Goal: Transaction & Acquisition: Book appointment/travel/reservation

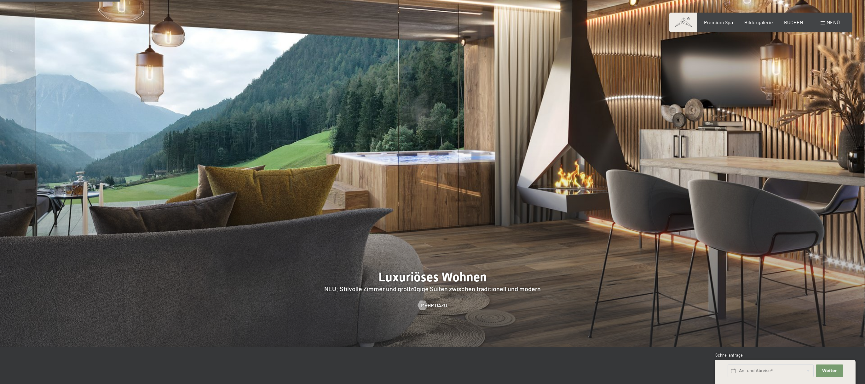
scroll to position [761, 0]
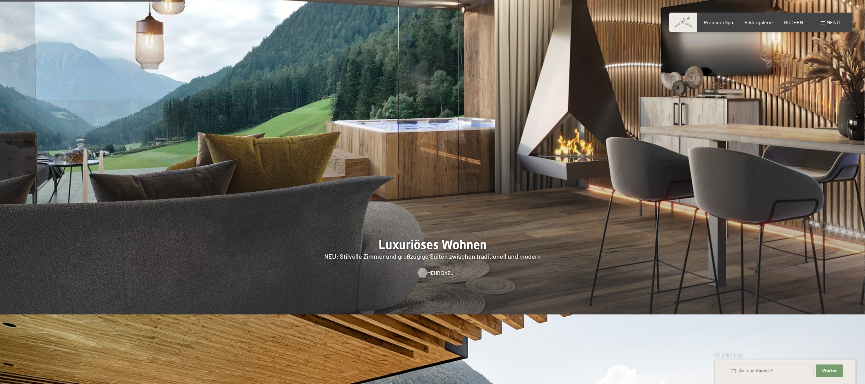
click at [435, 270] on span "Mehr dazu" at bounding box center [440, 273] width 26 height 7
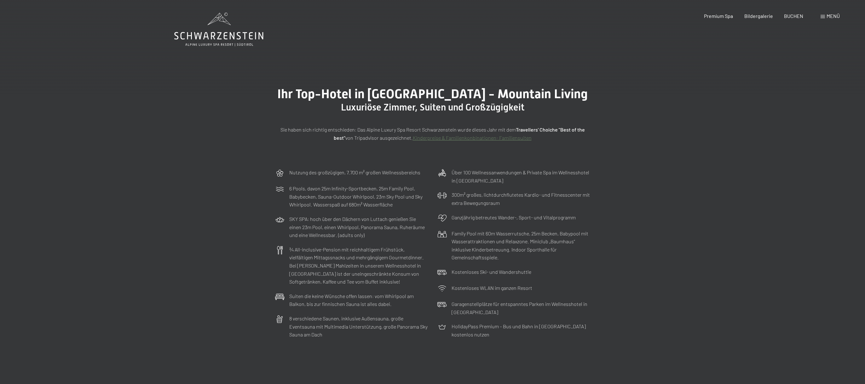
click at [486, 139] on link "Kinderpreise & Familienkonbinationen- Familiensuiten" at bounding box center [472, 138] width 119 height 6
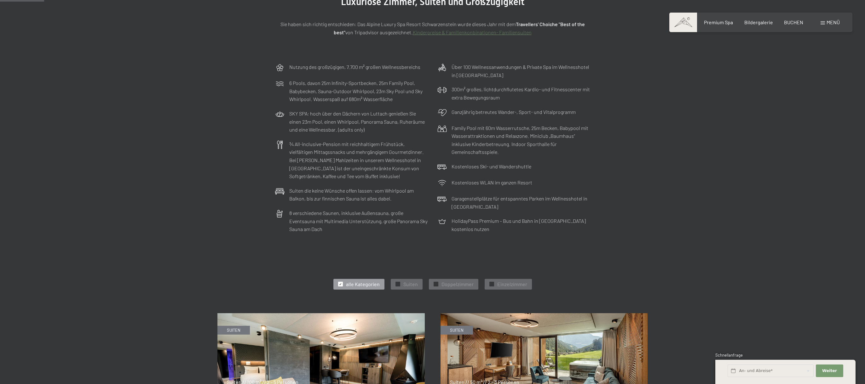
scroll to position [313, 0]
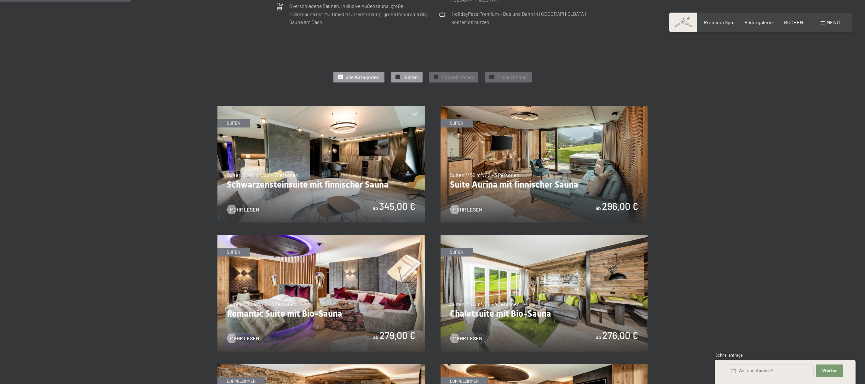
click at [411, 74] on span "Suiten" at bounding box center [410, 77] width 14 height 7
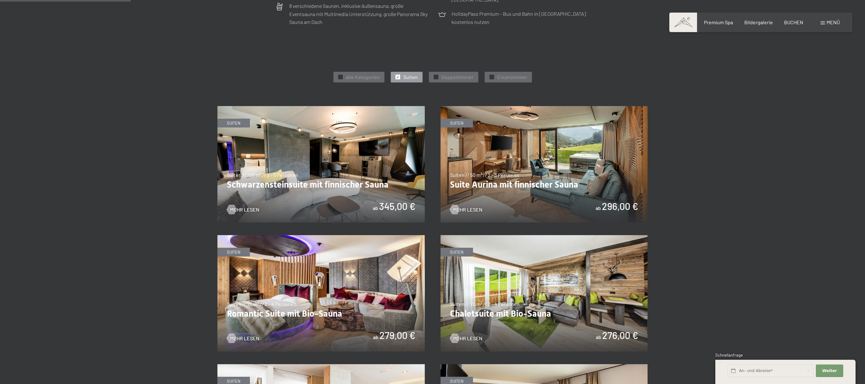
click at [544, 176] on img at bounding box center [543, 164] width 207 height 117
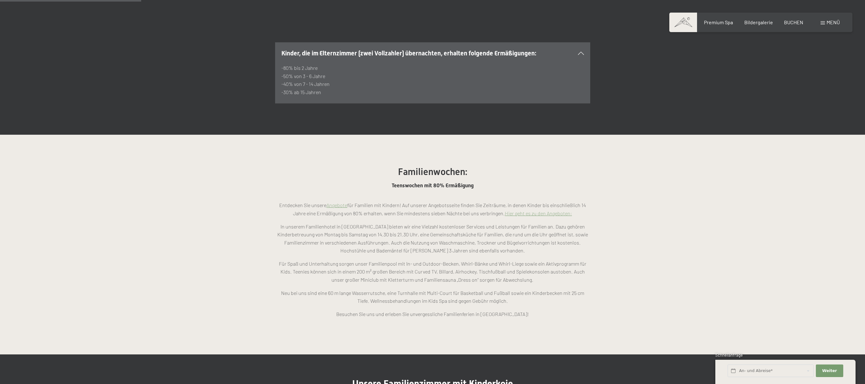
scroll to position [652, 0]
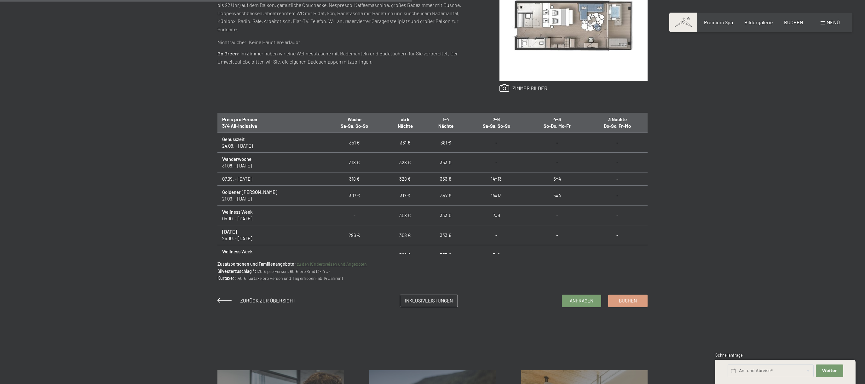
scroll to position [433, 0]
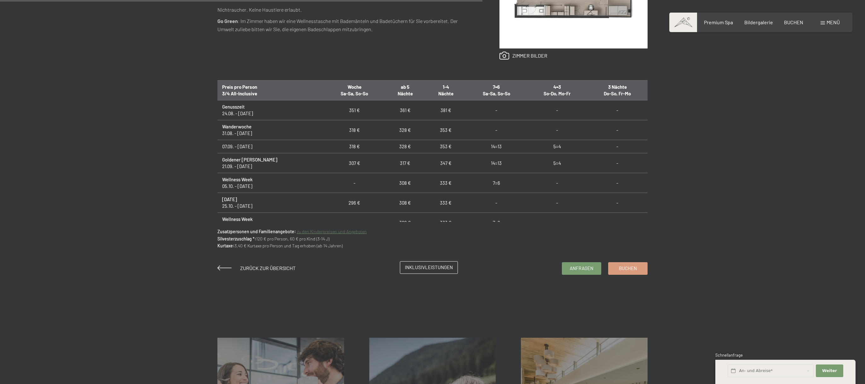
click at [417, 269] on span "Inklusivleistungen" at bounding box center [429, 267] width 48 height 7
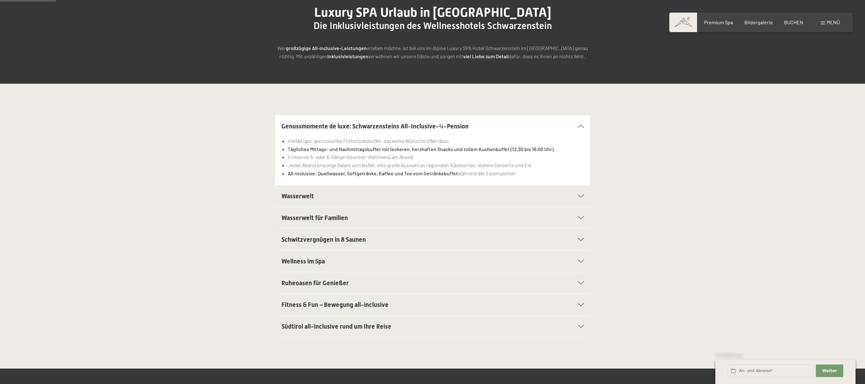
scroll to position [159, 0]
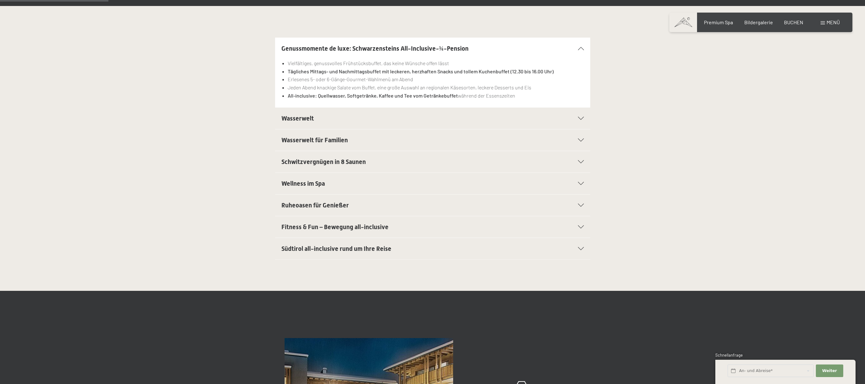
click at [346, 249] on span "Südtirol all-inclusive rund um Ihre Reise" at bounding box center [336, 249] width 110 height 8
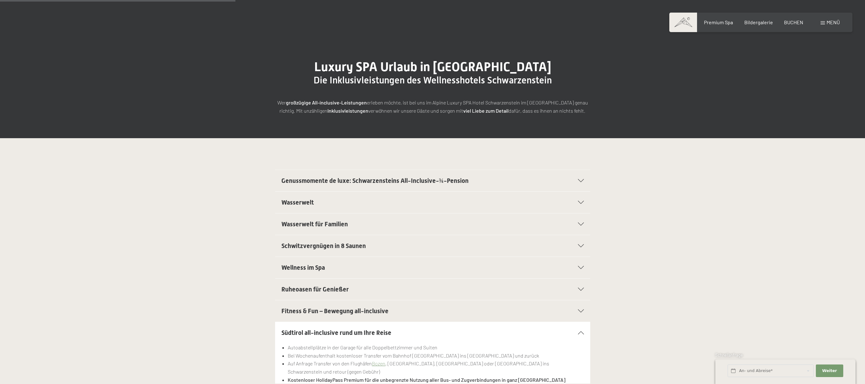
scroll to position [0, 0]
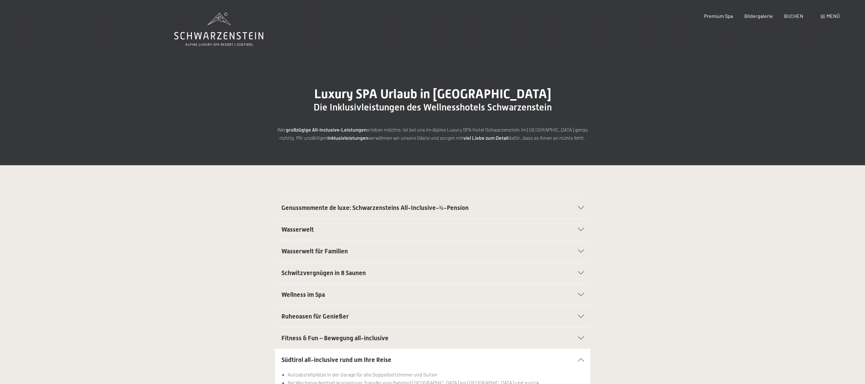
click at [221, 38] on icon at bounding box center [218, 30] width 89 height 34
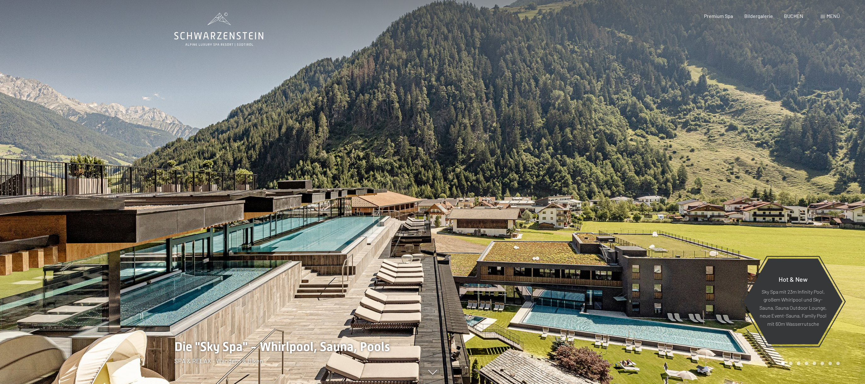
click at [826, 16] on span "Menü" at bounding box center [832, 16] width 13 height 6
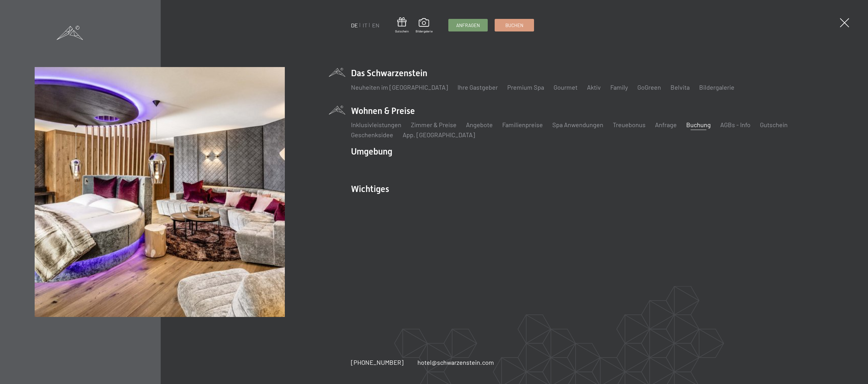
click at [706, 126] on link "Buchung" at bounding box center [698, 125] width 25 height 8
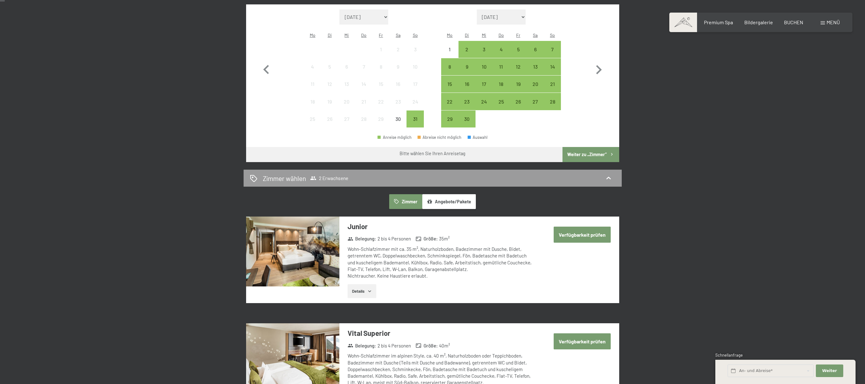
scroll to position [302, 0]
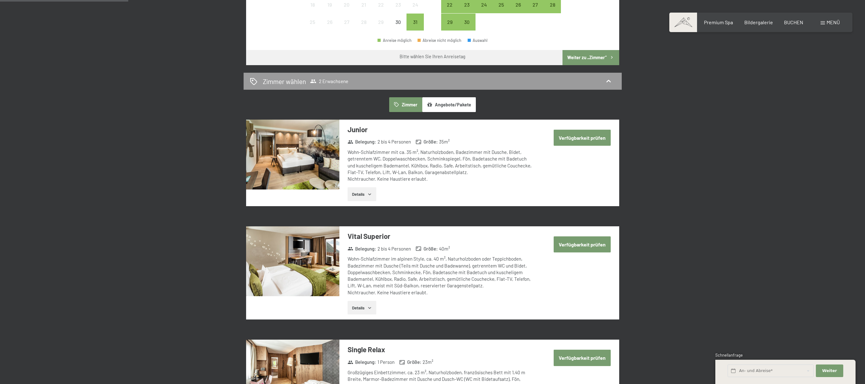
click at [463, 97] on button "Angebote/Pakete" at bounding box center [449, 104] width 54 height 14
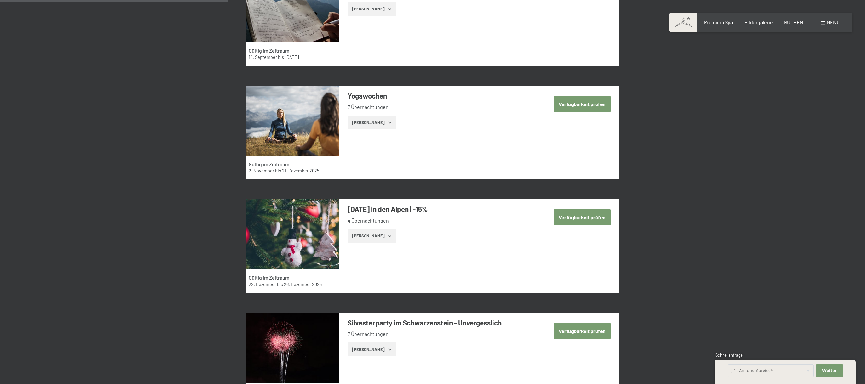
scroll to position [628, 0]
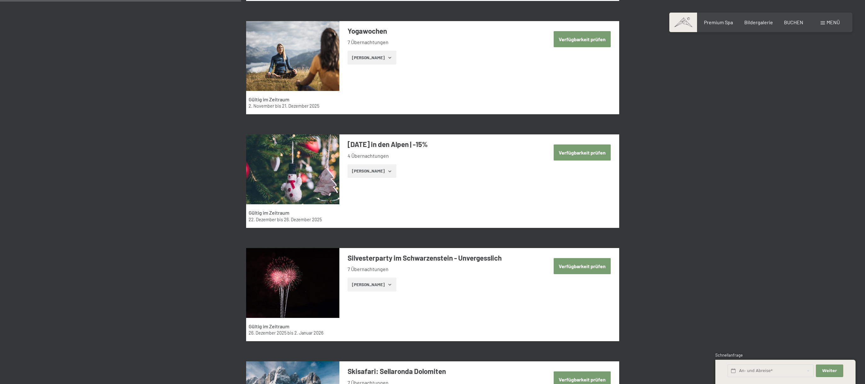
click at [310, 150] on img at bounding box center [292, 170] width 93 height 70
click at [0, 0] on div at bounding box center [0, 0] width 0 height 0
click at [358, 164] on button "Zeige Zimmer" at bounding box center [371, 171] width 49 height 14
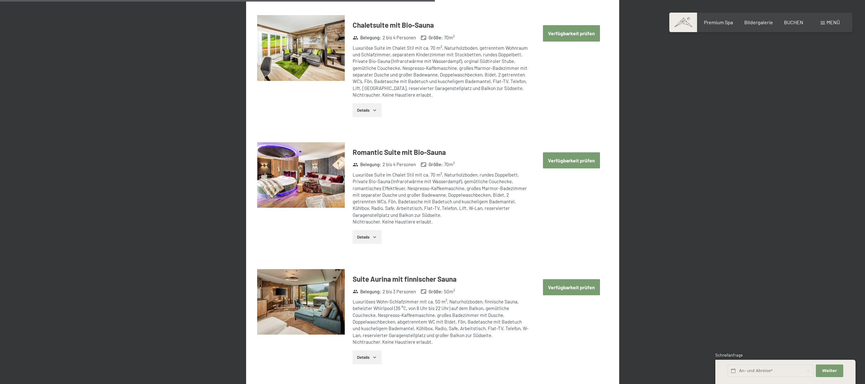
scroll to position [1976, 0]
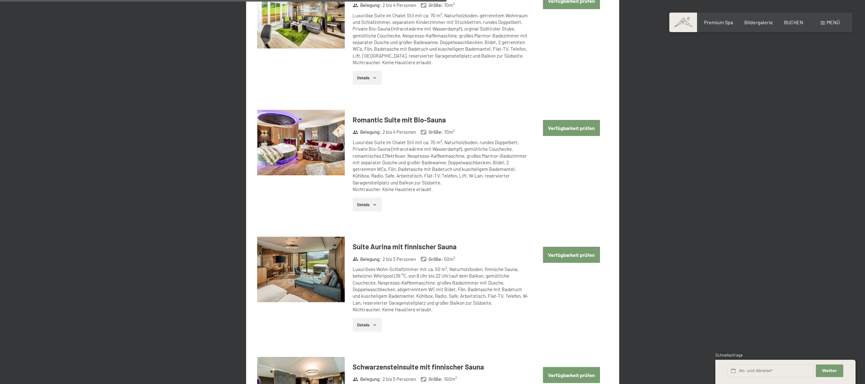
click at [587, 247] on button "Verfügbarkeit prüfen" at bounding box center [571, 255] width 57 height 16
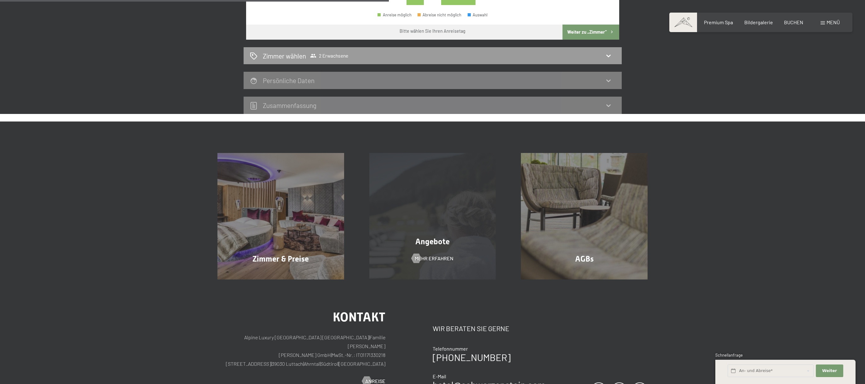
scroll to position [130, 0]
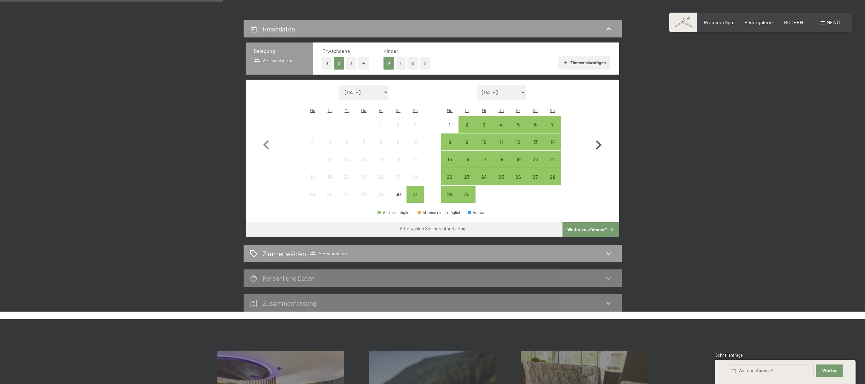
click at [598, 141] on icon "button" at bounding box center [598, 145] width 18 height 18
select select "2025-09-01"
select select "2025-10-01"
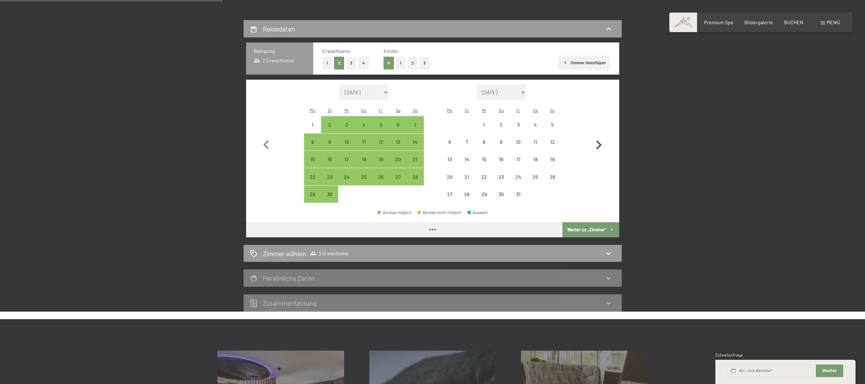
click at [598, 141] on icon "button" at bounding box center [598, 145] width 18 height 18
select select "2025-10-01"
select select "2025-11-01"
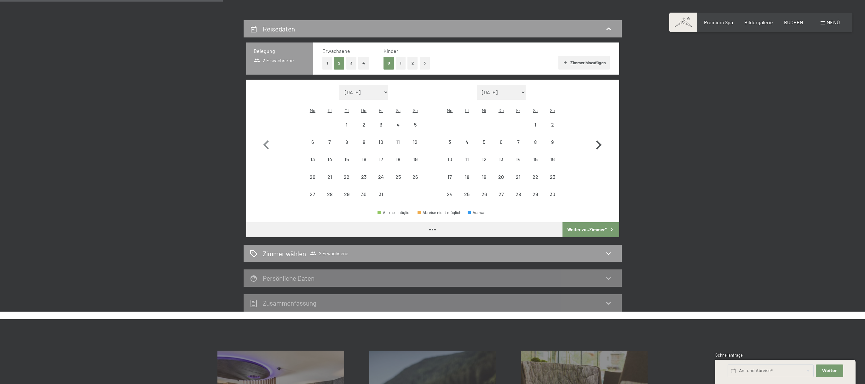
click at [598, 141] on icon "button" at bounding box center [598, 145] width 18 height 18
select select "2025-11-01"
select select "2025-12-01"
select select "2025-11-01"
select select "2025-12-01"
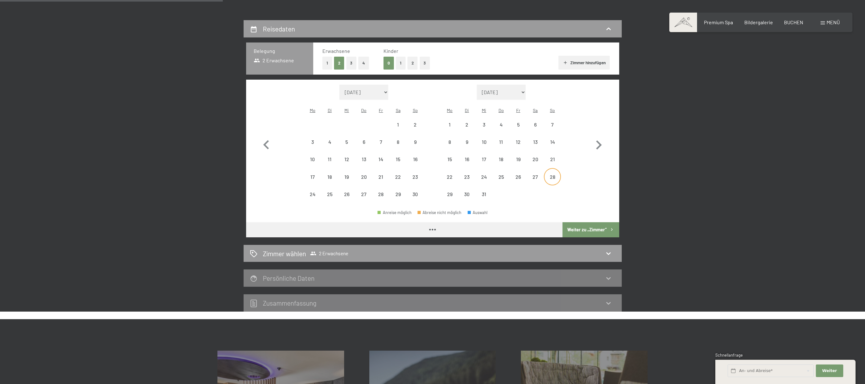
select select "2025-11-01"
select select "2025-12-01"
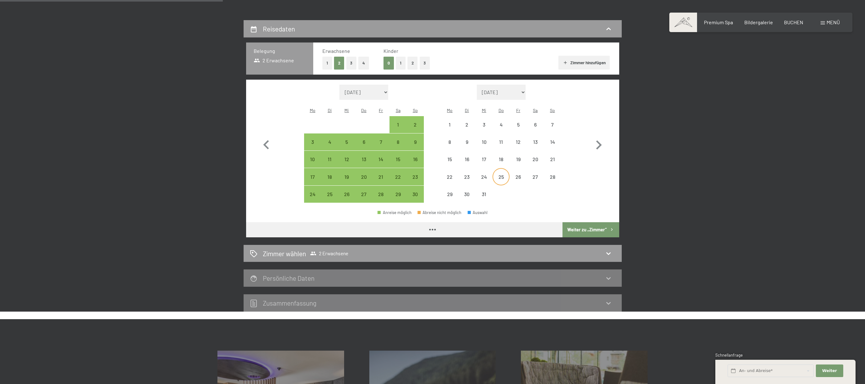
select select "2025-11-01"
select select "2025-12-01"
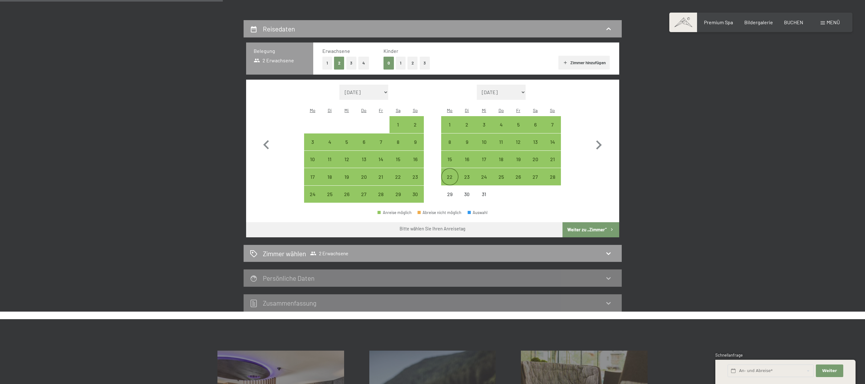
click at [449, 175] on div "22" at bounding box center [450, 183] width 16 height 16
select select "2025-11-01"
select select "2025-12-01"
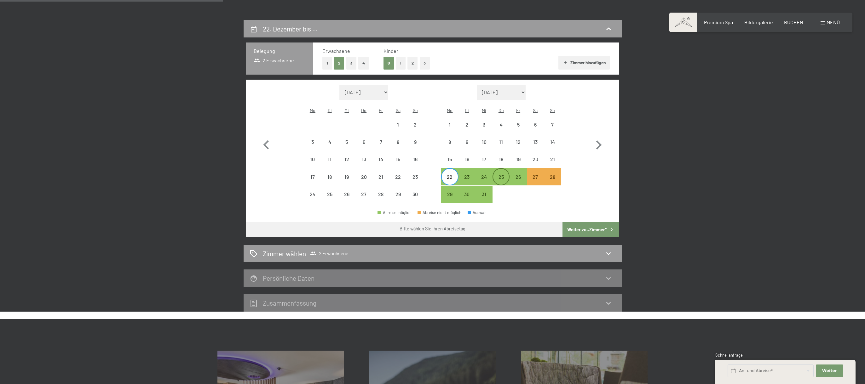
click at [502, 175] on div "25" at bounding box center [501, 183] width 16 height 16
select select "2025-11-01"
select select "2025-12-01"
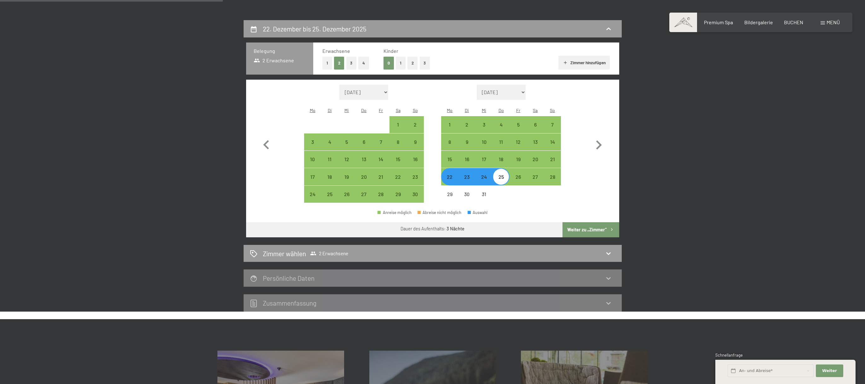
click at [576, 222] on button "Weiter zu „Zimmer“" at bounding box center [590, 229] width 56 height 15
select select "2025-11-01"
select select "2025-12-01"
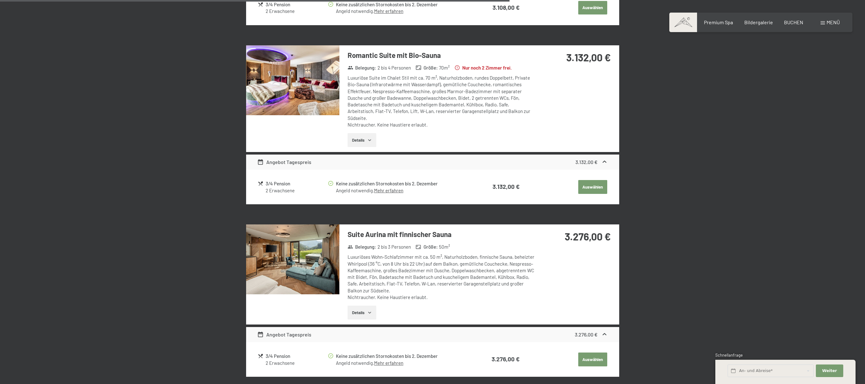
scroll to position [1054, 0]
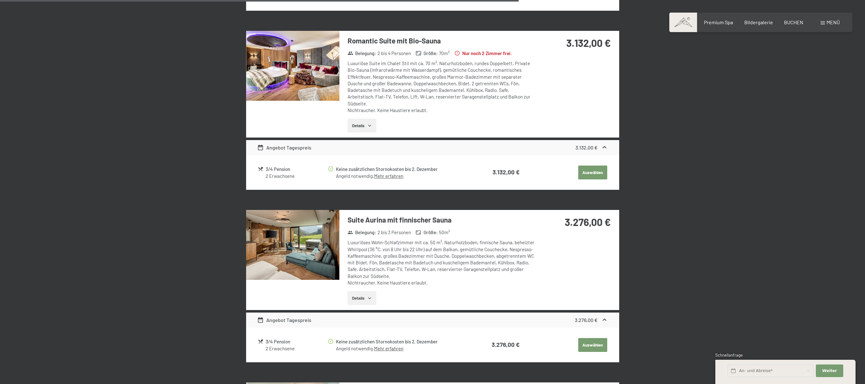
click at [370, 298] on icon "button" at bounding box center [369, 299] width 3 height 2
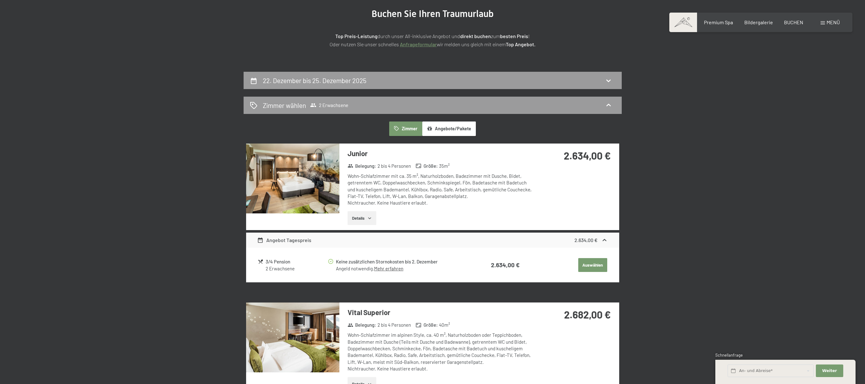
scroll to position [0, 0]
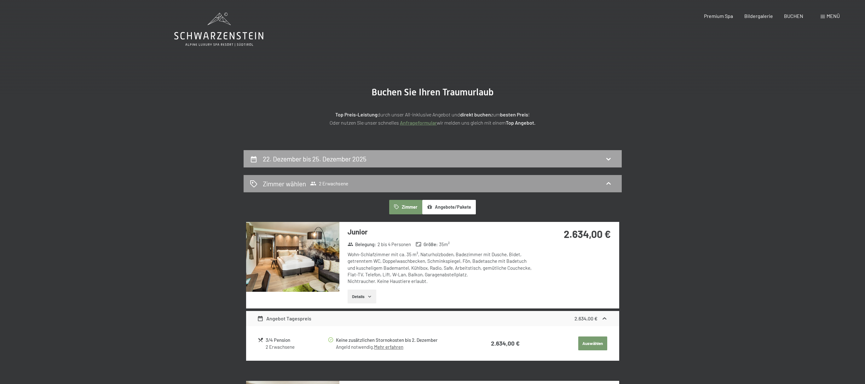
click at [609, 158] on icon at bounding box center [609, 159] width 8 height 8
select select "2025-11-01"
select select "2025-12-01"
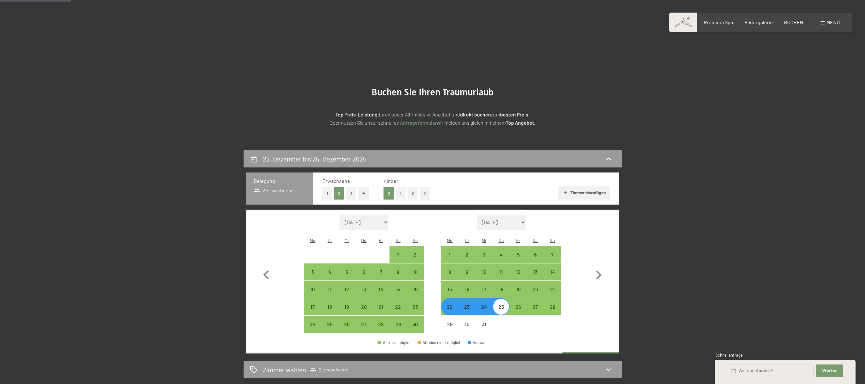
scroll to position [150, 0]
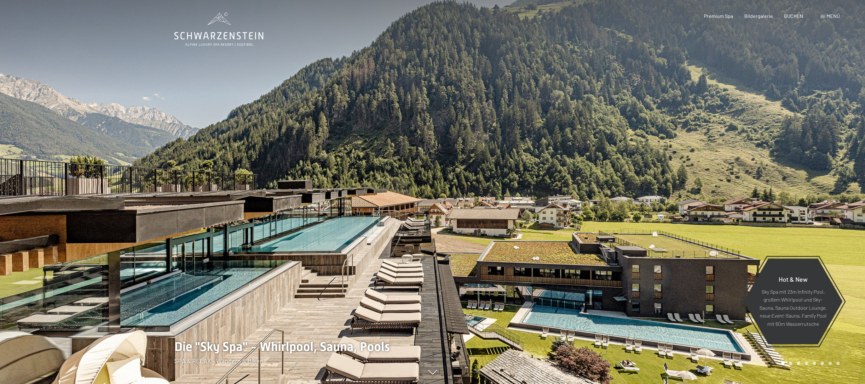
click at [826, 16] on span "Menü" at bounding box center [832, 16] width 13 height 6
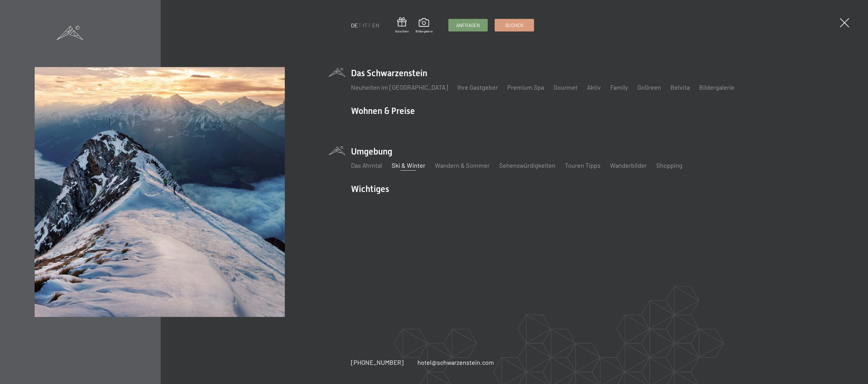
click at [409, 166] on link "Ski & Winter" at bounding box center [409, 166] width 34 height 8
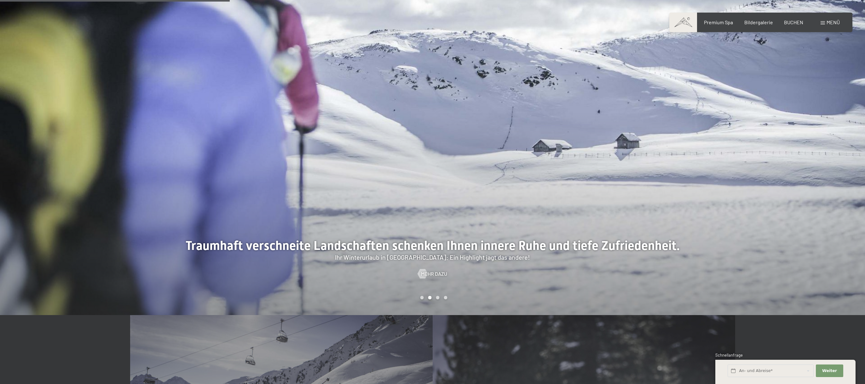
scroll to position [637, 0]
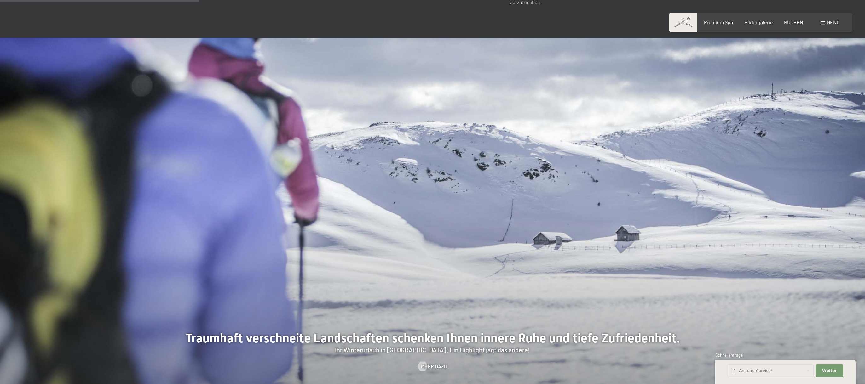
click at [328, 178] on div at bounding box center [216, 223] width 433 height 370
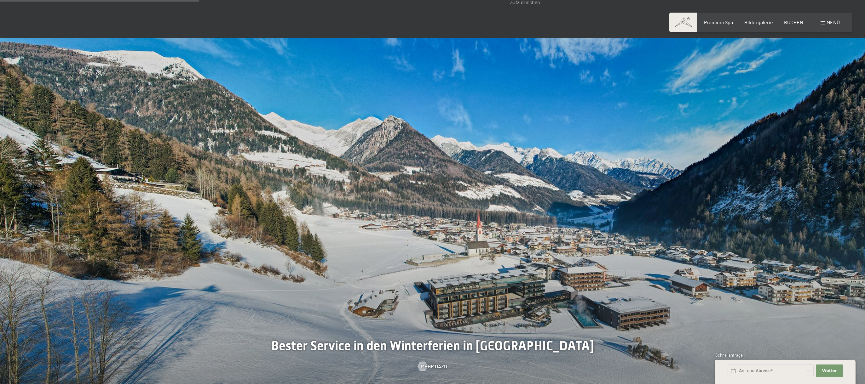
click at [608, 223] on div at bounding box center [649, 223] width 433 height 370
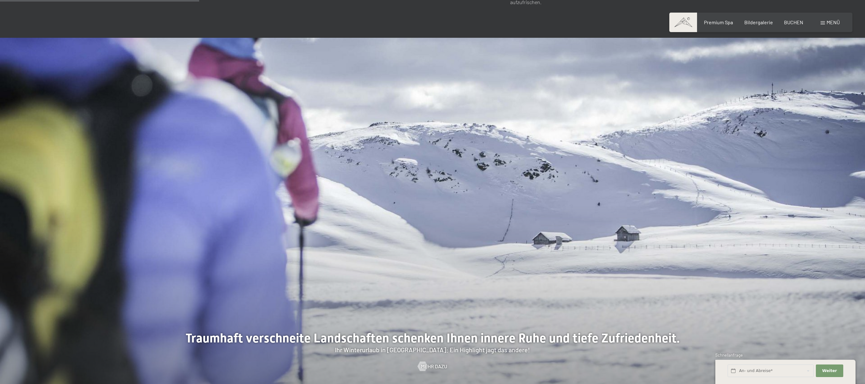
click at [608, 223] on div at bounding box center [649, 223] width 433 height 370
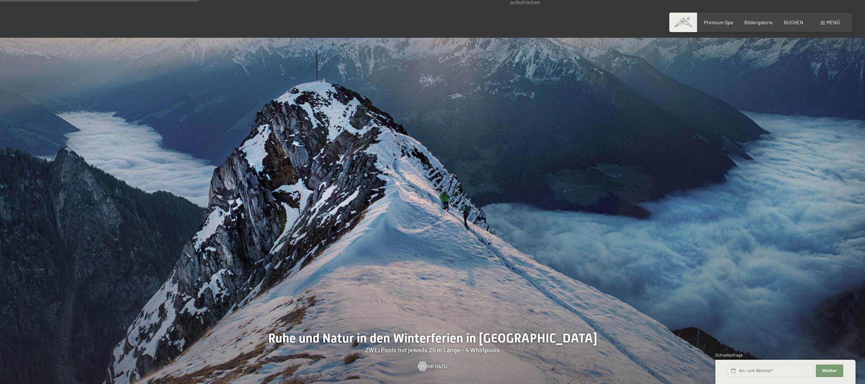
click at [609, 221] on div at bounding box center [649, 223] width 433 height 370
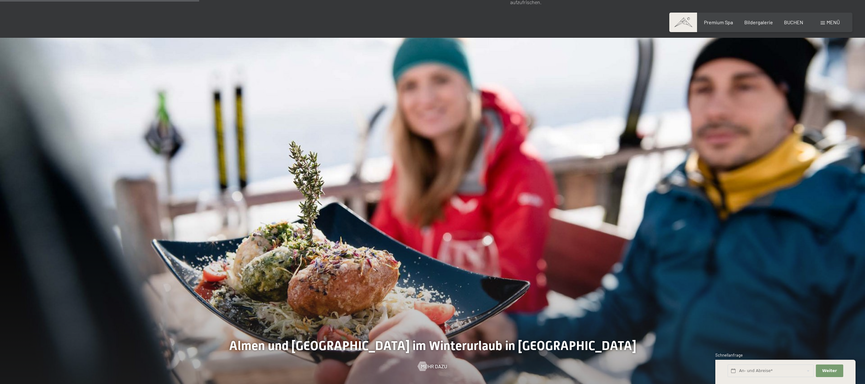
click at [609, 221] on div at bounding box center [649, 223] width 433 height 370
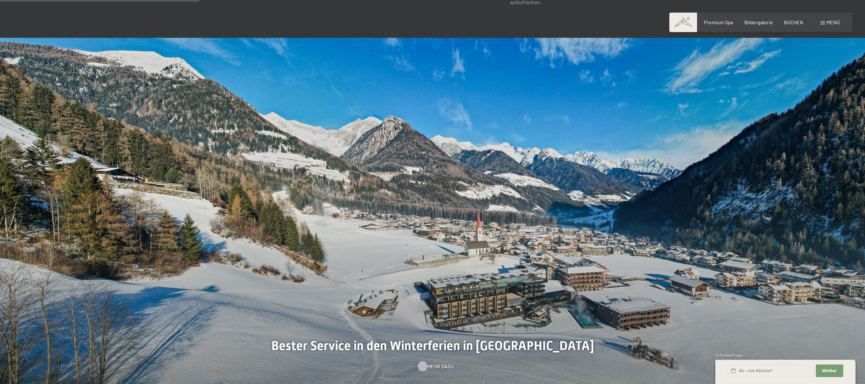
click at [442, 363] on span "Mehr dazu" at bounding box center [440, 366] width 26 height 7
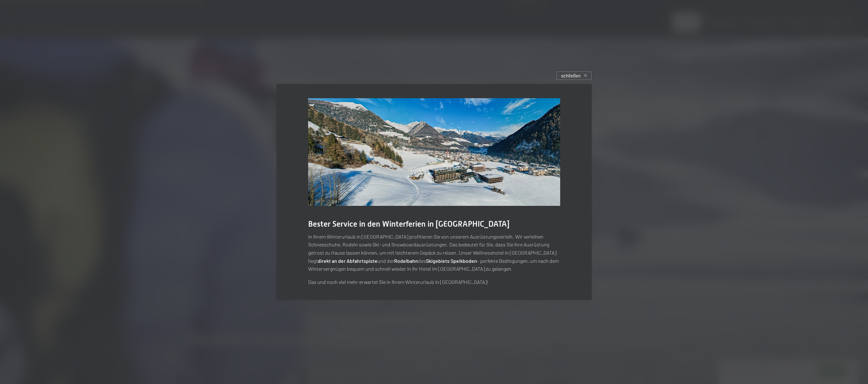
click at [624, 236] on div at bounding box center [434, 192] width 868 height 384
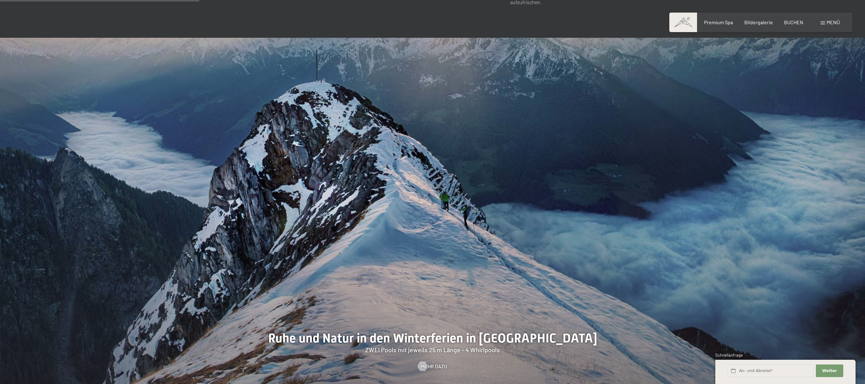
click at [198, 207] on div at bounding box center [216, 223] width 433 height 370
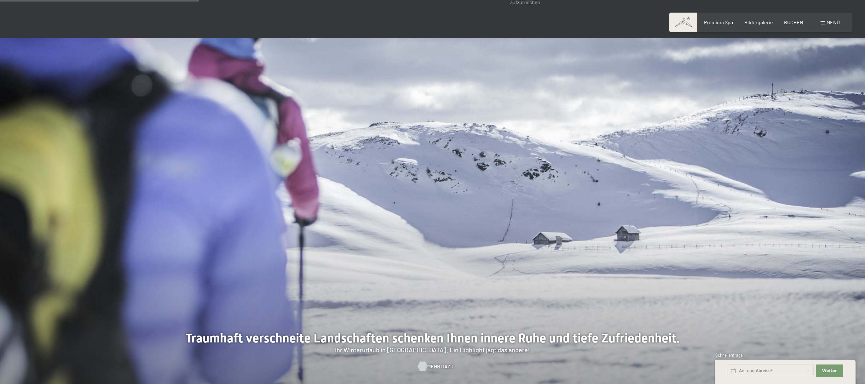
click at [431, 363] on span "Mehr dazu" at bounding box center [440, 366] width 26 height 7
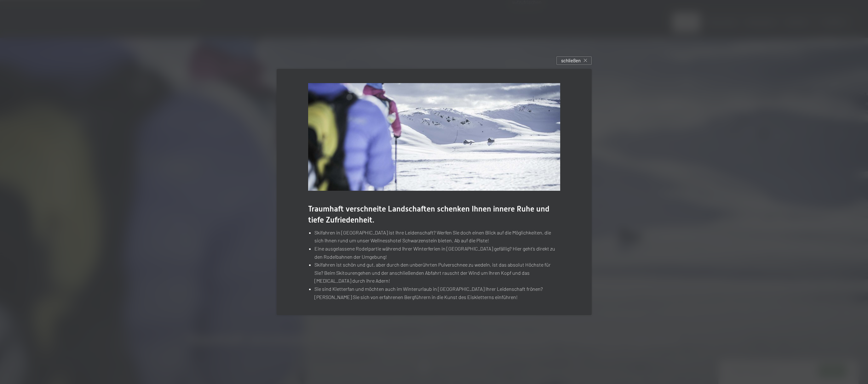
click at [627, 232] on div at bounding box center [434, 192] width 868 height 384
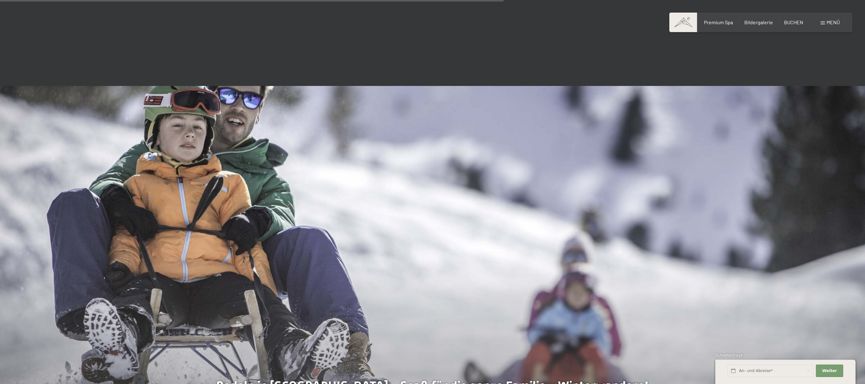
scroll to position [1523, 0]
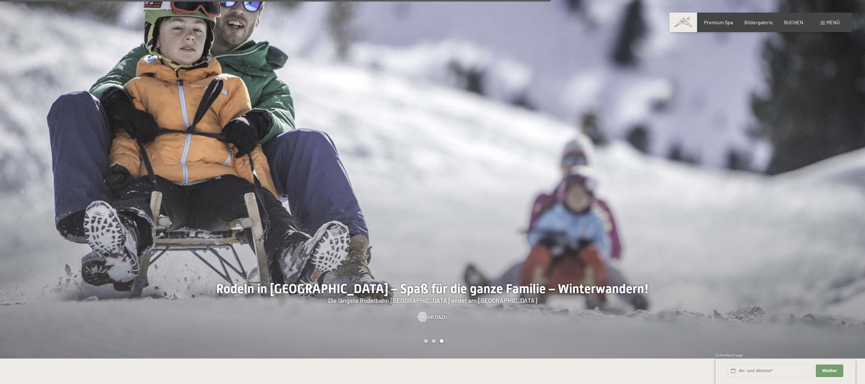
click at [454, 213] on div at bounding box center [649, 174] width 433 height 370
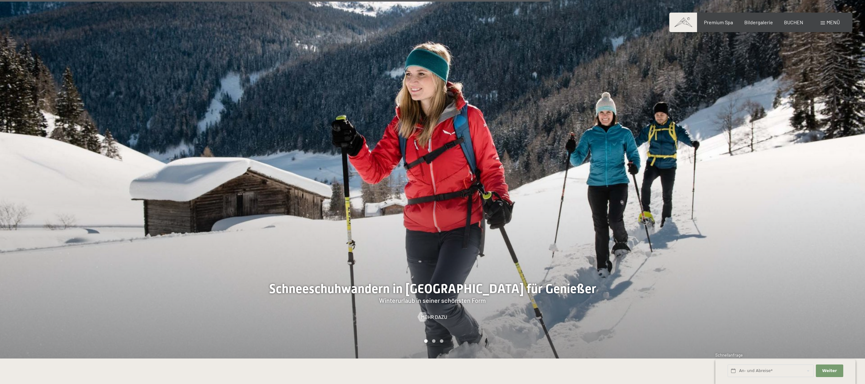
click at [241, 196] on div at bounding box center [216, 174] width 433 height 370
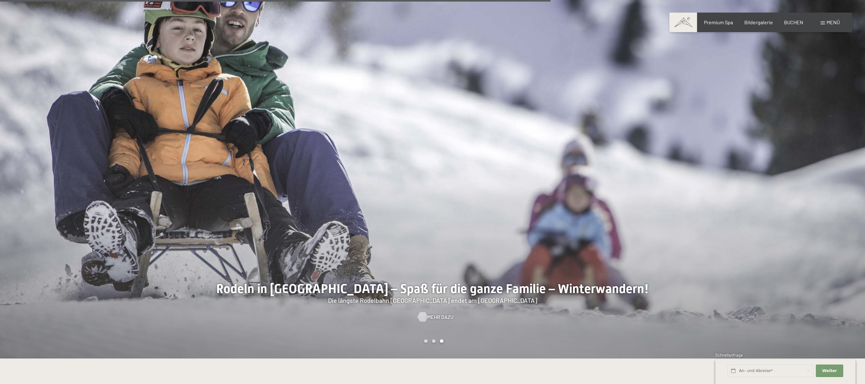
click at [439, 314] on span "Mehr dazu" at bounding box center [440, 317] width 26 height 7
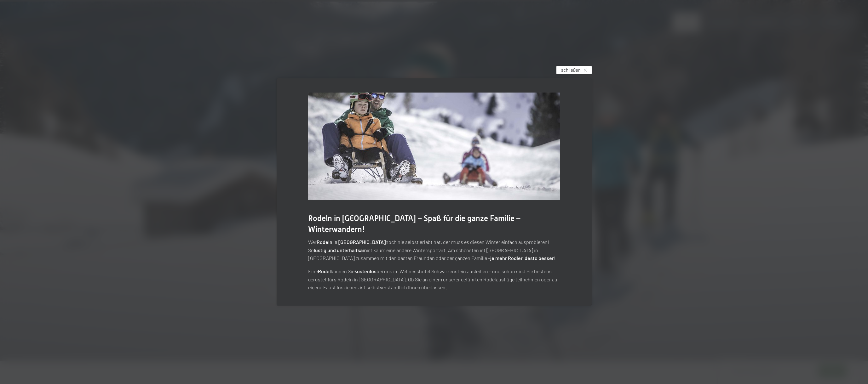
click at [569, 73] on span "schließen" at bounding box center [571, 70] width 20 height 7
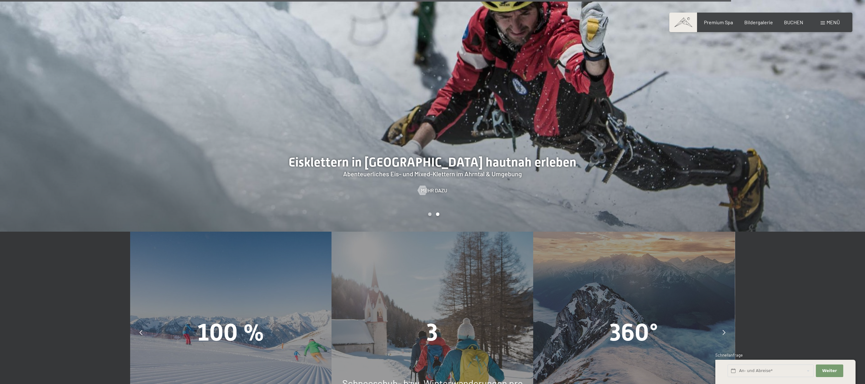
scroll to position [2193, 0]
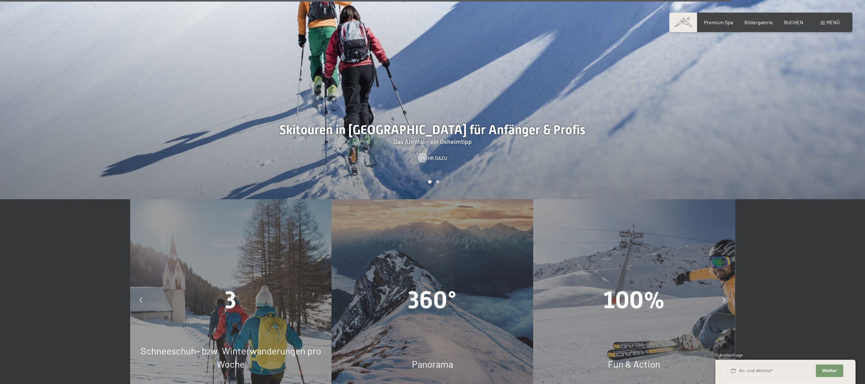
click at [141, 298] on icon at bounding box center [141, 300] width 3 height 5
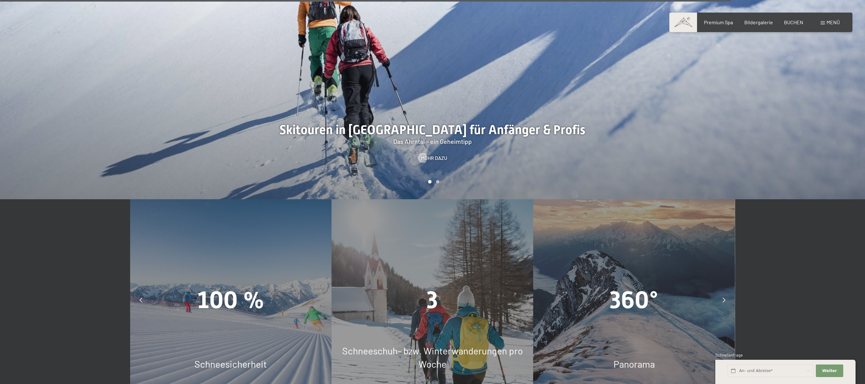
click at [220, 286] on span "100 %" at bounding box center [230, 300] width 67 height 28
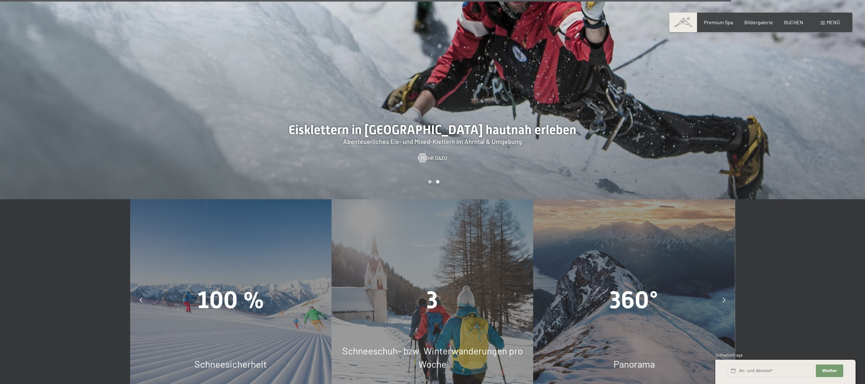
click at [248, 358] on span "Schneesicherheit" at bounding box center [230, 363] width 72 height 11
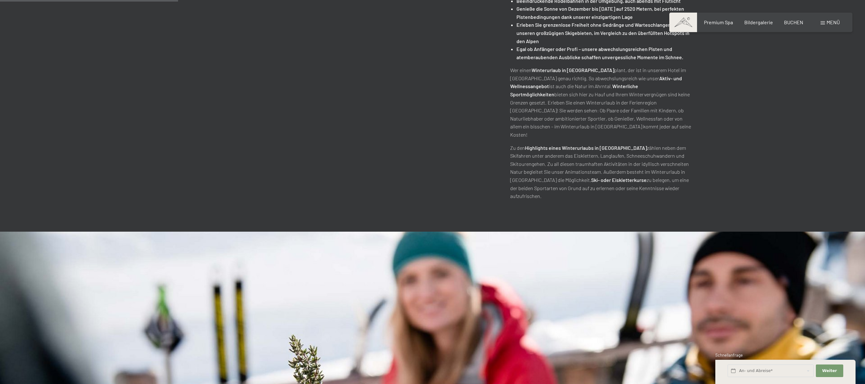
scroll to position [0, 0]
